Goal: Information Seeking & Learning: Learn about a topic

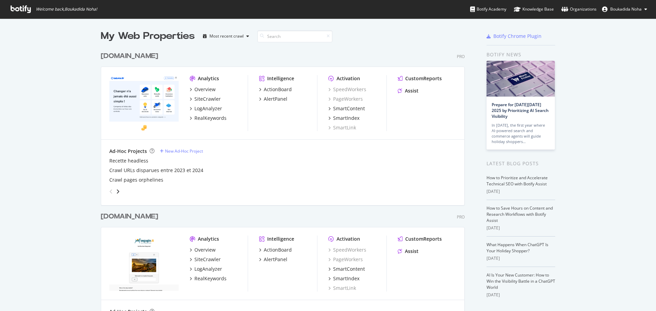
scroll to position [306, 646]
click at [213, 111] on div "LogAnalyzer" at bounding box center [208, 108] width 28 height 7
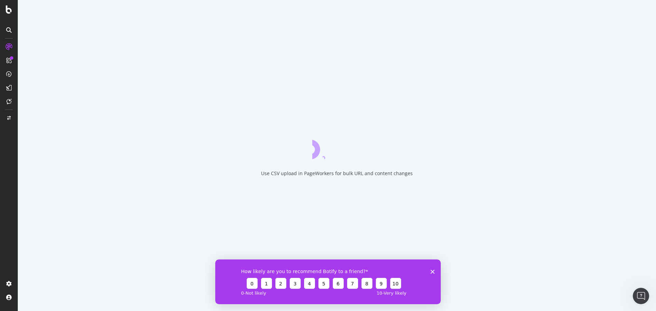
click at [432, 272] on polygon "Fermer l'enquête" at bounding box center [432, 272] width 4 height 4
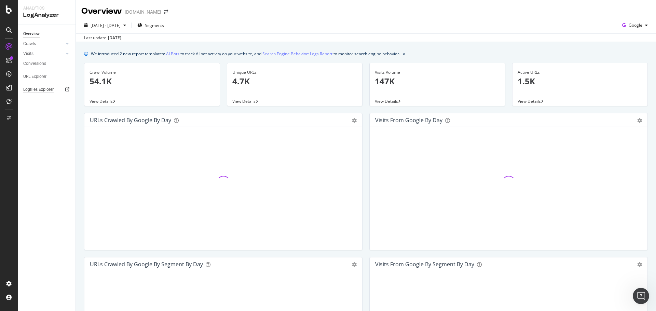
click at [37, 91] on div "Logfiles Explorer" at bounding box center [38, 89] width 30 height 7
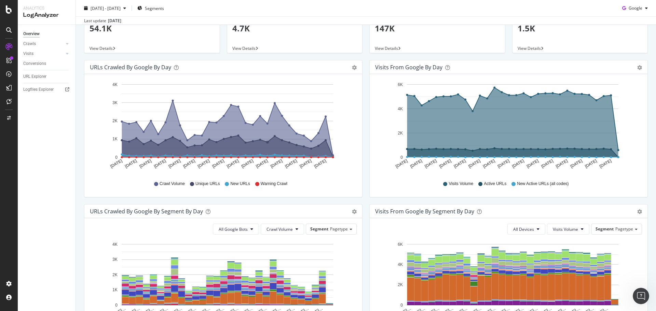
scroll to position [34, 0]
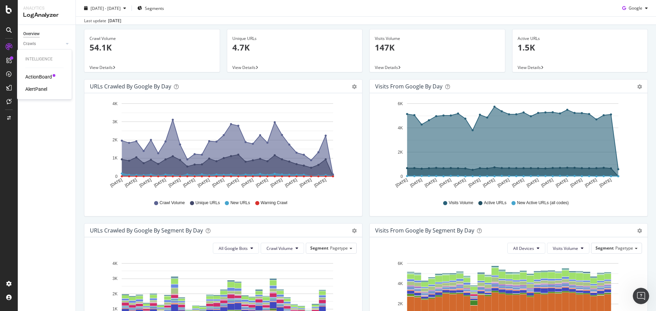
click at [9, 61] on icon at bounding box center [8, 60] width 5 height 5
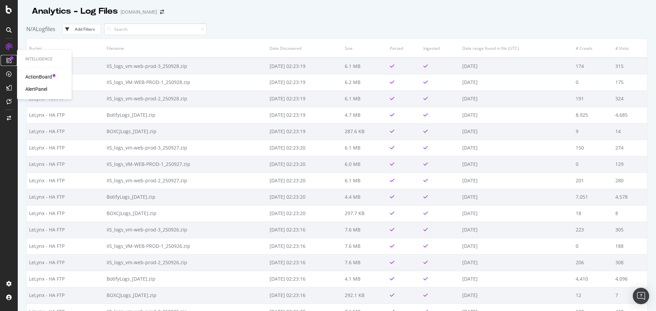
click at [10, 62] on icon at bounding box center [8, 60] width 5 height 5
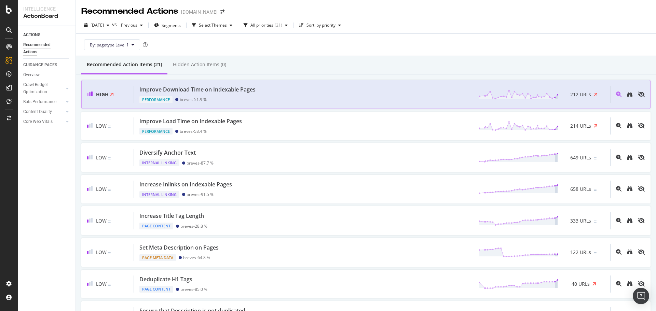
click at [318, 93] on div "Improve Download Time on Indexable Pages Performance breves - 51.9 % 212 URLs" at bounding box center [372, 94] width 476 height 17
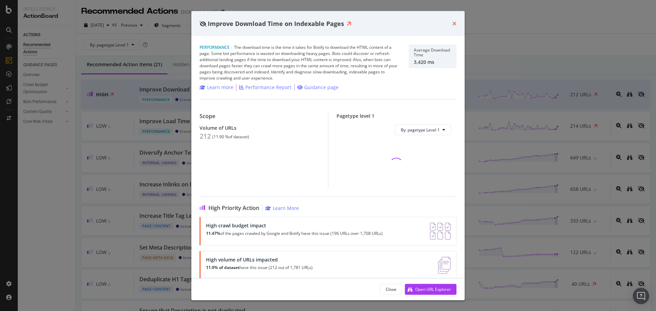
click at [455, 21] on icon "times" at bounding box center [454, 23] width 4 height 5
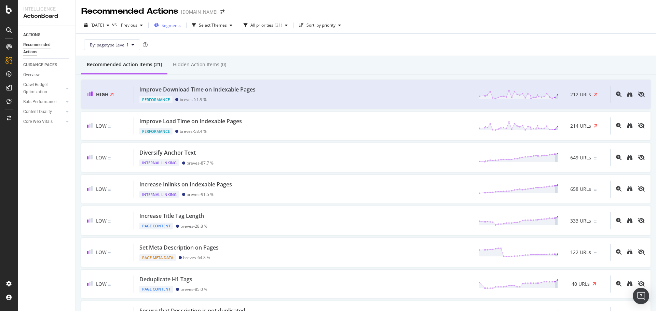
click at [181, 27] on span "Segments" at bounding box center [171, 26] width 19 height 6
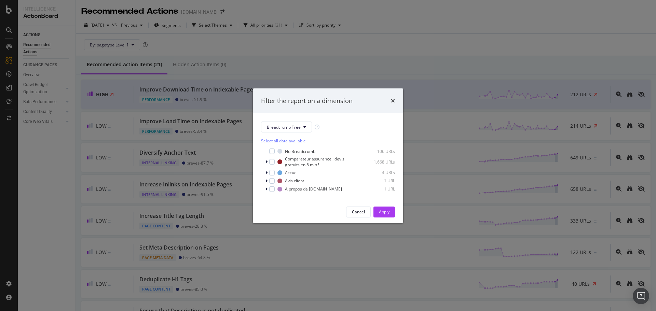
click at [312, 40] on div "Filter the report on a dimension Breadcrumb Tree Select all data available No B…" at bounding box center [328, 155] width 656 height 311
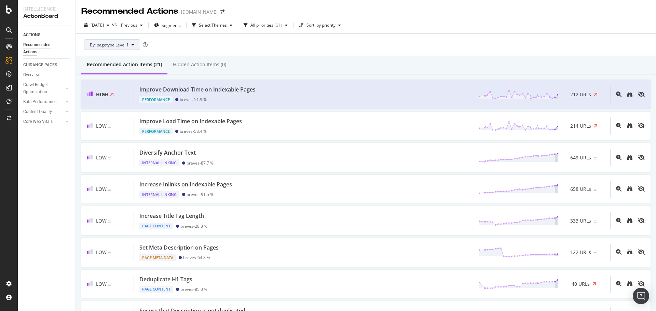
click at [127, 46] on span "By: pagetype Level 1" at bounding box center [109, 45] width 39 height 6
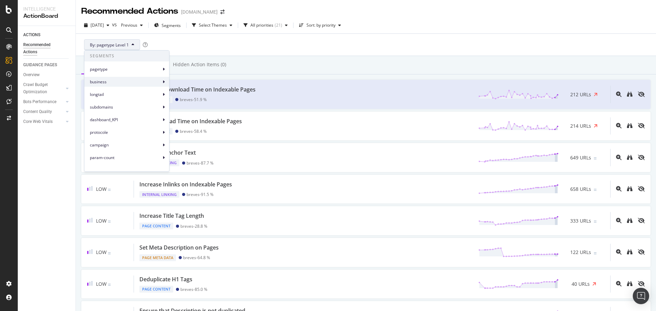
click at [163, 82] on icon at bounding box center [164, 82] width 2 height 4
click at [159, 95] on div "longtail" at bounding box center [126, 94] width 85 height 10
click at [304, 43] on div "By: pagetype Level 1" at bounding box center [365, 45] width 569 height 22
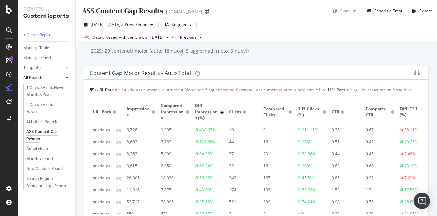
click at [387, 52] on div "H1 2025: 29 contenuti motor (auto: 18 nuovi, 5 aggiornati; moto: 6 nuovi) H1 20…" at bounding box center [260, 51] width 355 height 10
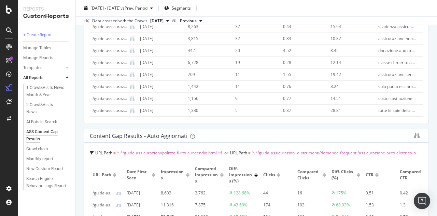
scroll to position [31, 0]
click at [249, 120] on div "URL Path = ^.*guide-assicurazioni/cosa-fare-quando-scade-l-assicurazione-auto.h…" at bounding box center [256, 52] width 344 height 139
